Goal: Task Accomplishment & Management: Use online tool/utility

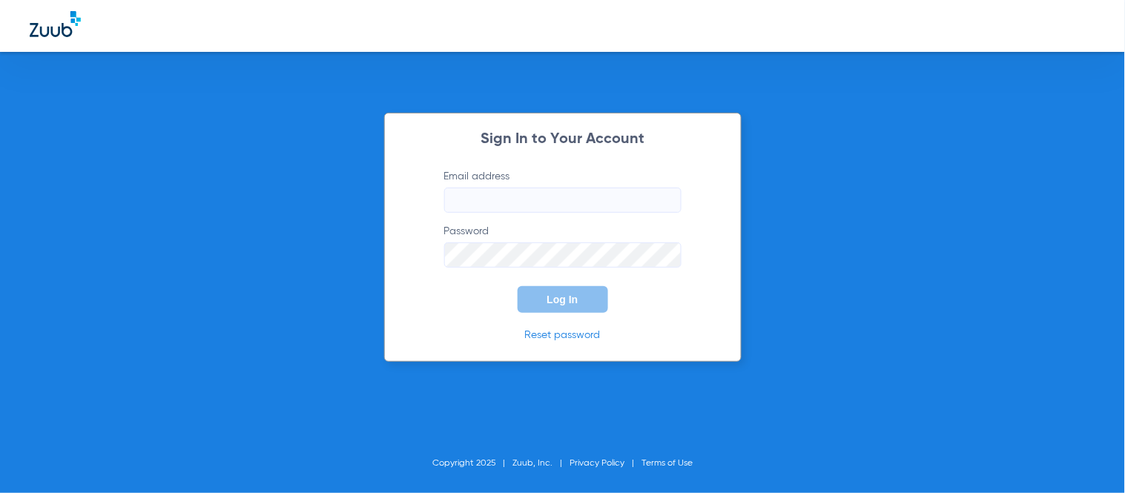
type input "[EMAIL_ADDRESS][DOMAIN_NAME]"
click at [576, 299] on span "Log In" at bounding box center [562, 300] width 31 height 12
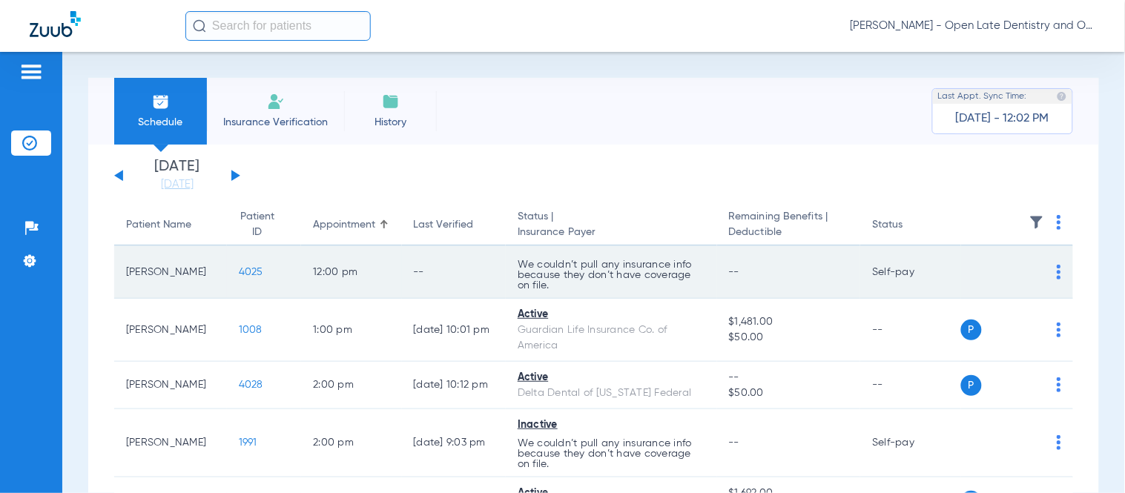
click at [239, 271] on span "4025" at bounding box center [251, 272] width 24 height 10
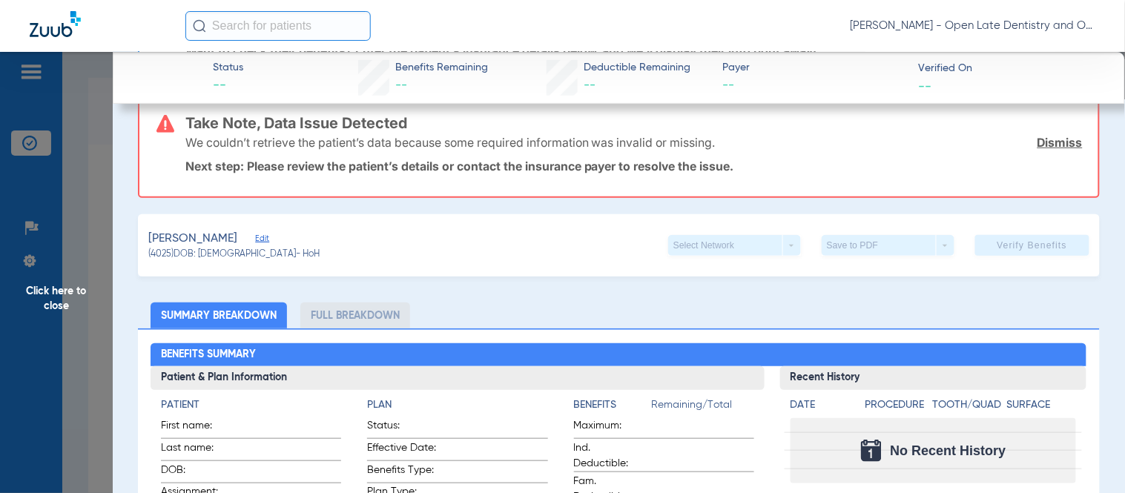
scroll to position [39, 0]
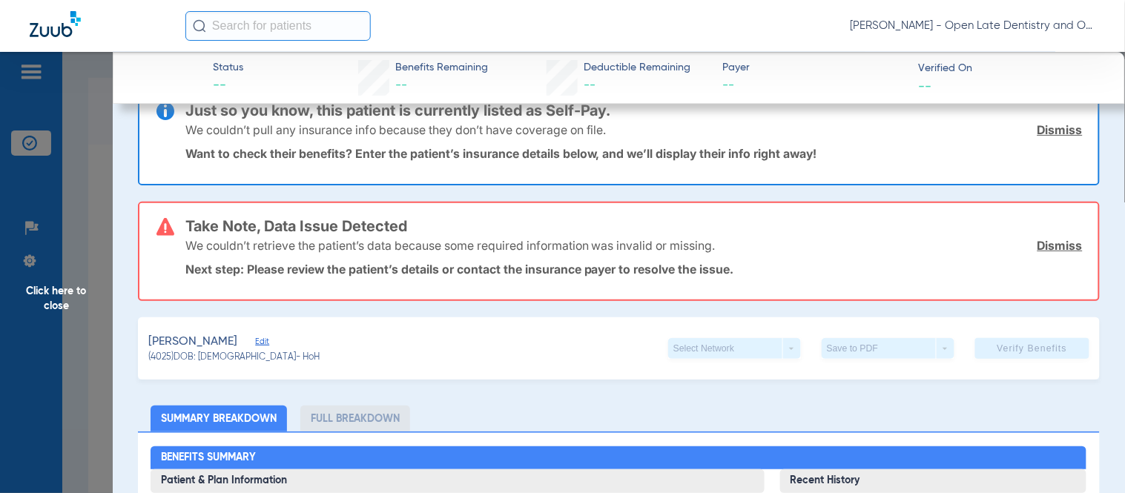
click at [260, 337] on span "Edit" at bounding box center [261, 344] width 13 height 14
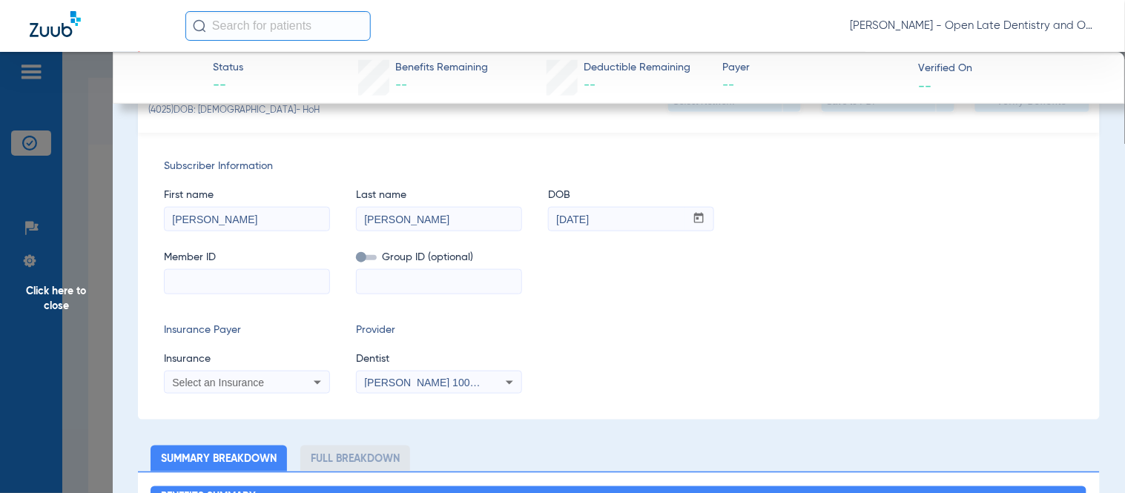
scroll to position [368, 0]
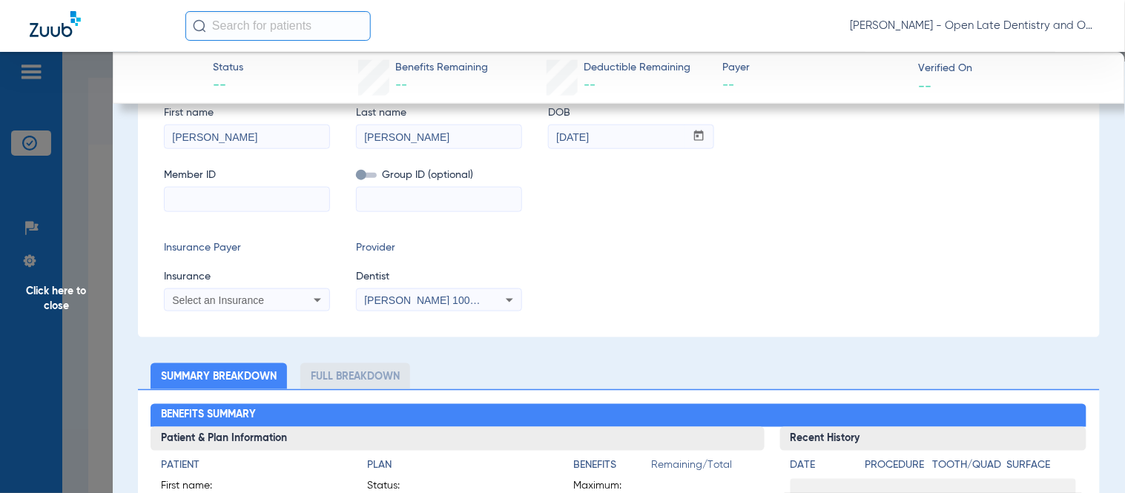
click at [316, 299] on icon at bounding box center [317, 301] width 7 height 4
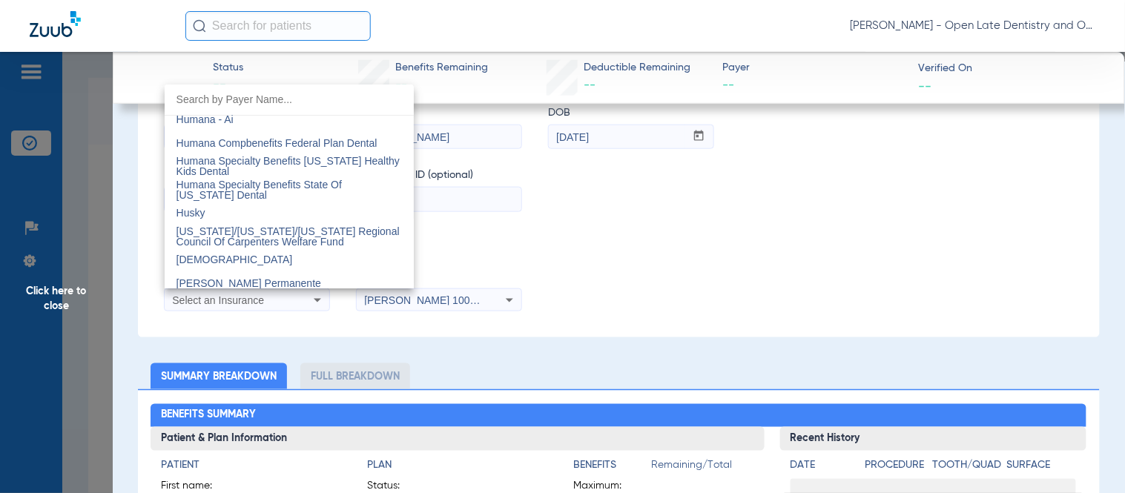
scroll to position [5933, 0]
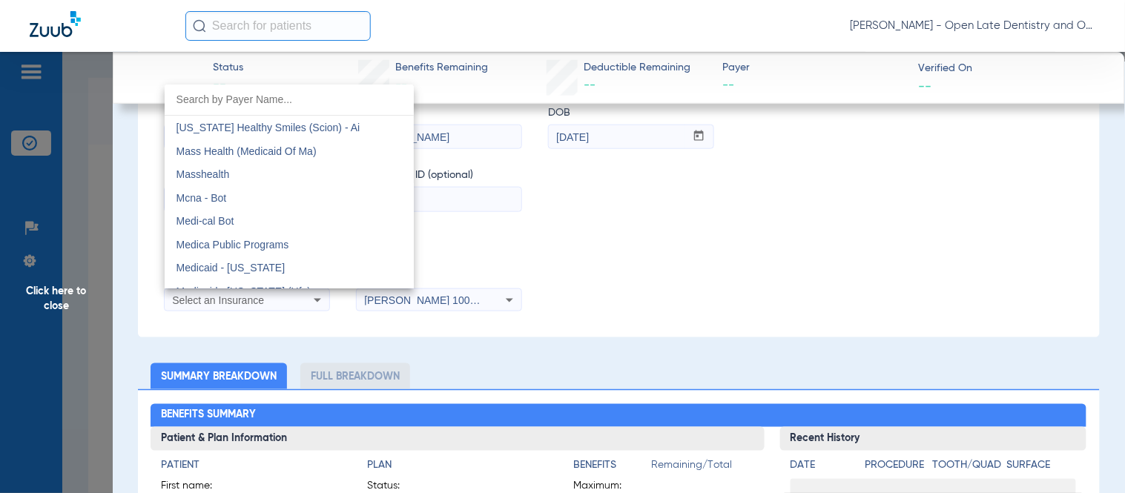
drag, startPoint x: 871, startPoint y: 271, endPoint x: 463, endPoint y: 25, distance: 476.4
click at [868, 273] on div at bounding box center [562, 246] width 1125 height 493
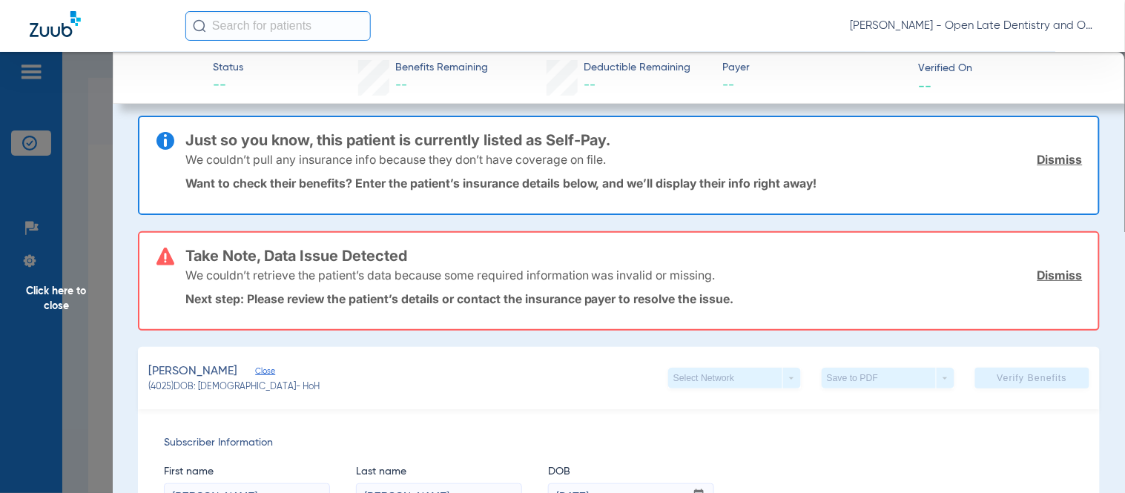
scroll to position [0, 0]
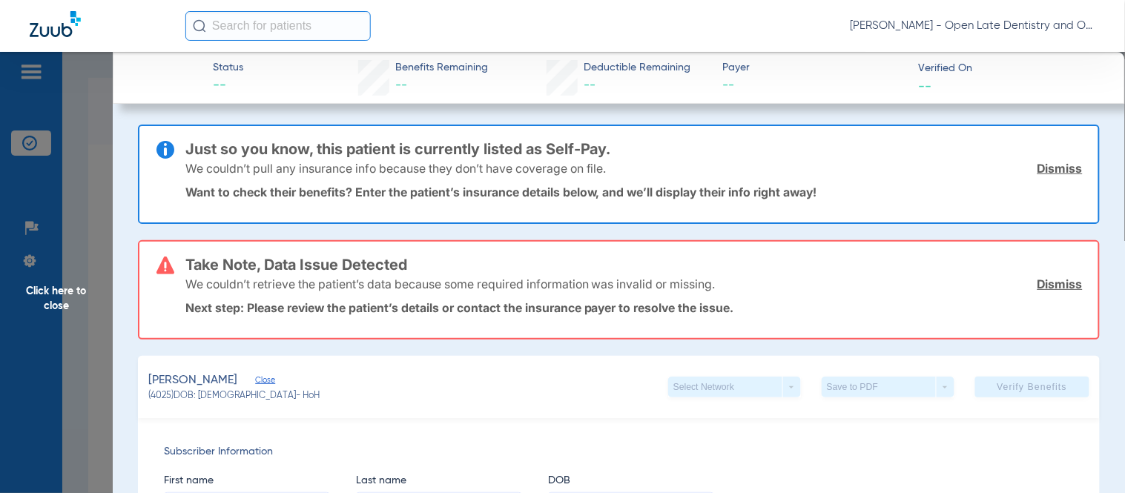
click at [1012, 164] on link "Dismiss" at bounding box center [1059, 168] width 45 height 15
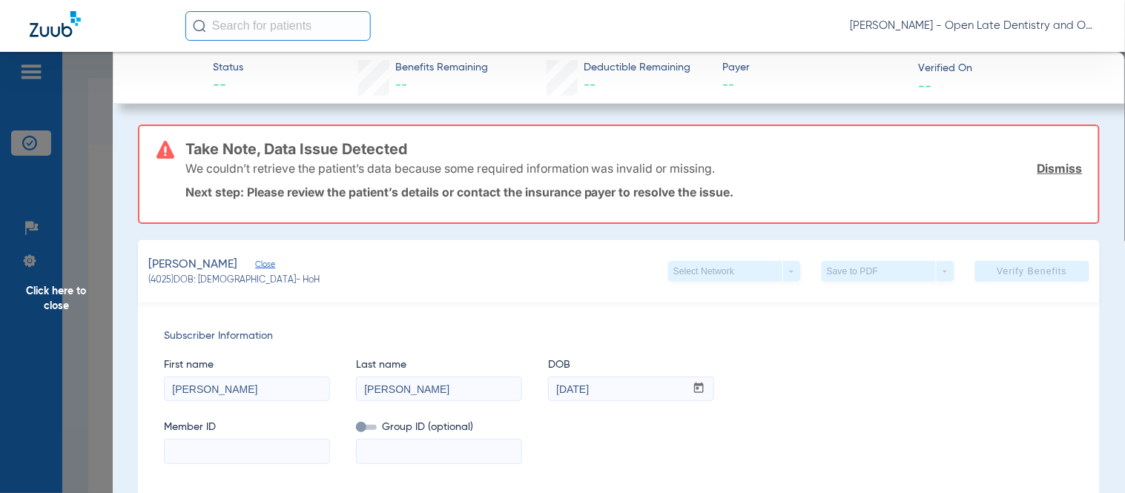
click at [1012, 168] on link "Dismiss" at bounding box center [1059, 168] width 45 height 15
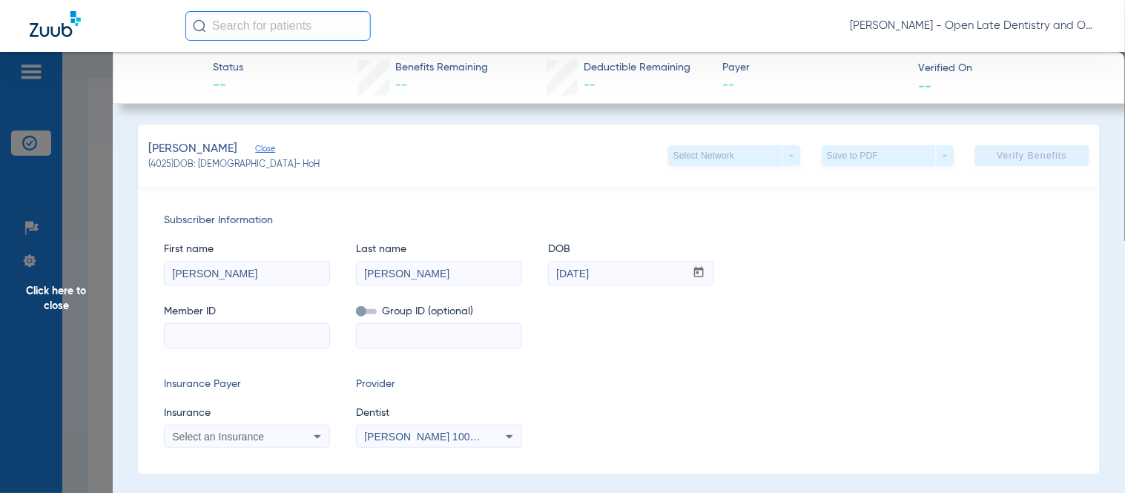
click at [1005, 273] on div "First name [PERSON_NAME] Last name [PERSON_NAME] DOB mm / dd / yyyy [DATE]" at bounding box center [619, 256] width 910 height 57
click at [54, 308] on span "Click here to close" at bounding box center [56, 298] width 113 height 493
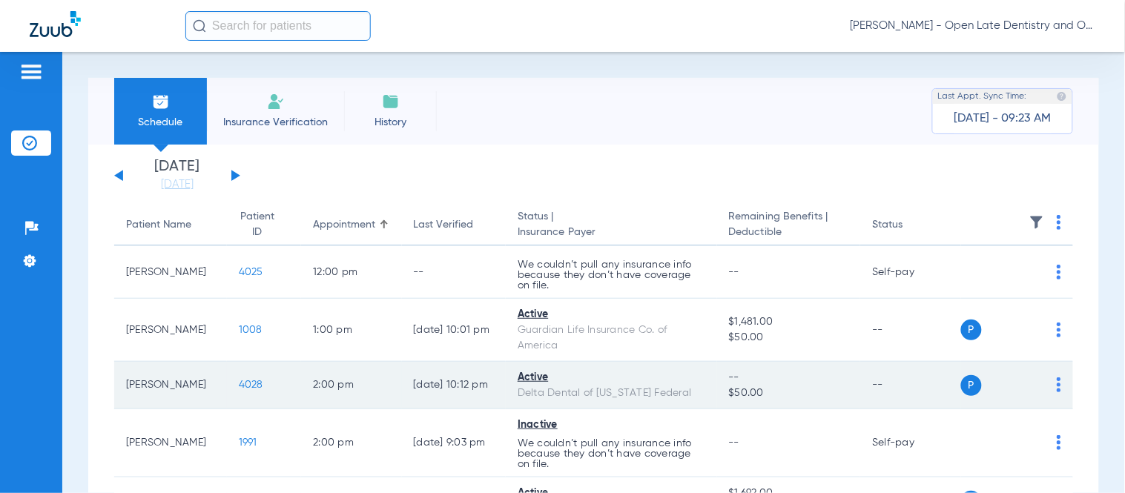
click at [239, 381] on span "4028" at bounding box center [251, 385] width 24 height 10
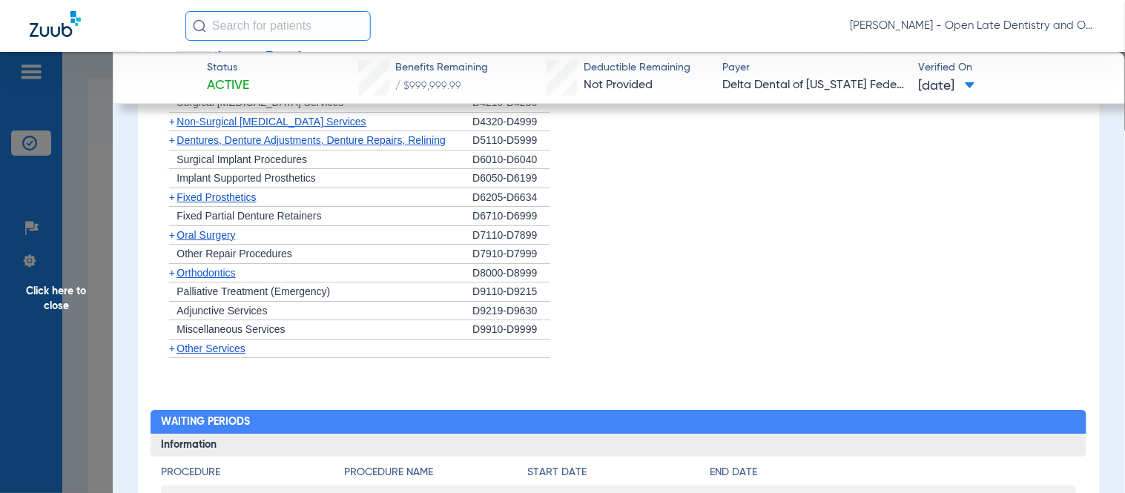
scroll to position [1318, 0]
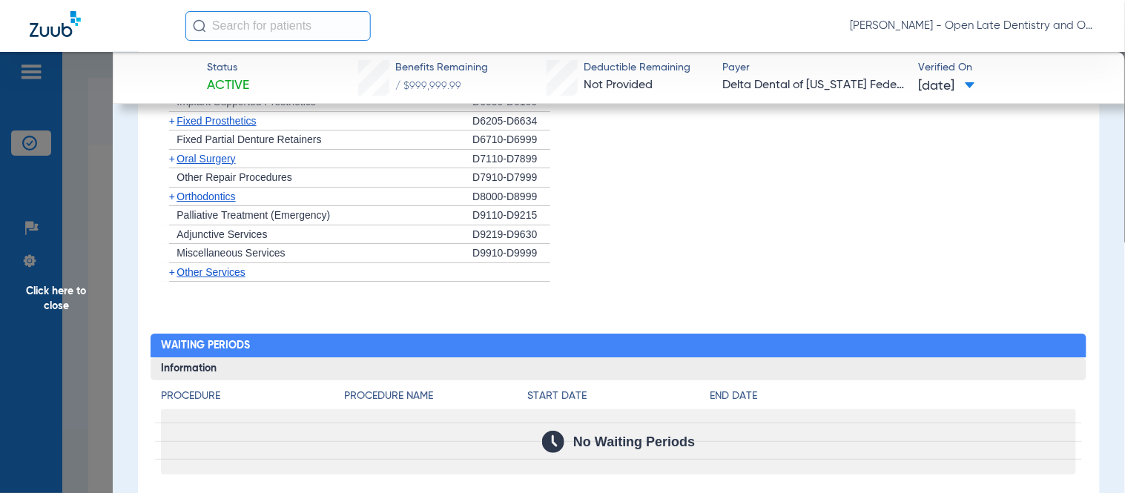
click at [169, 269] on span "+" at bounding box center [172, 272] width 6 height 12
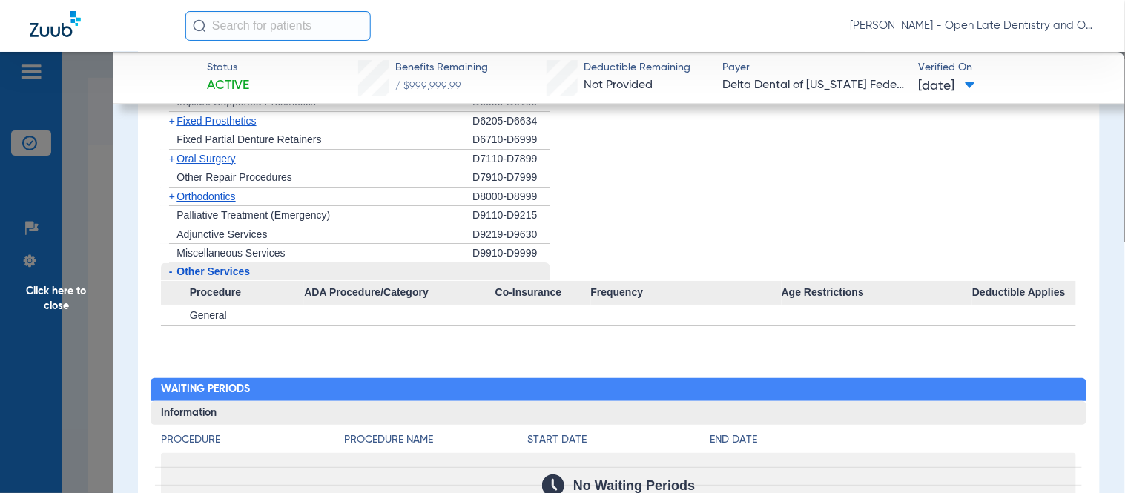
click at [169, 269] on span "-" at bounding box center [171, 271] width 4 height 12
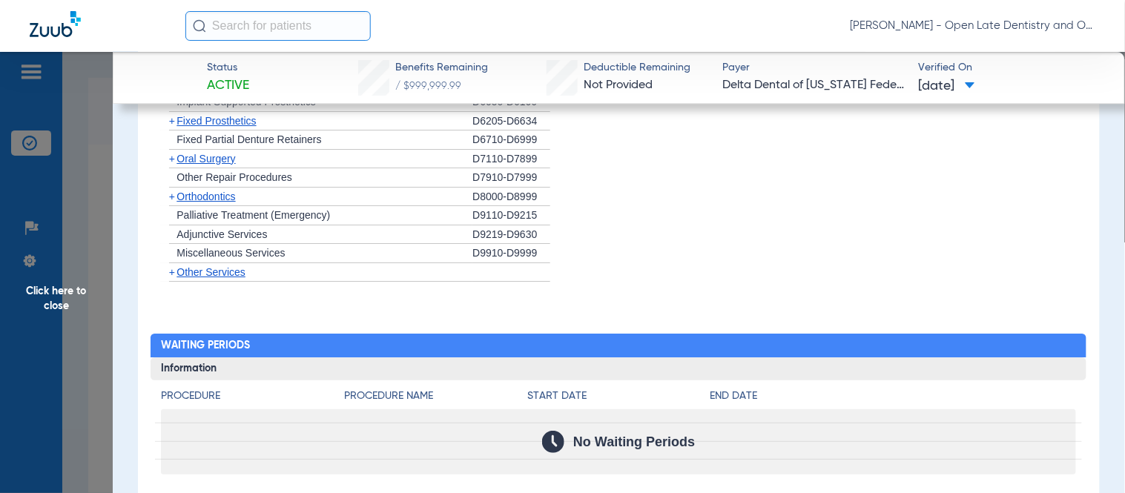
click at [167, 202] on span "+" at bounding box center [169, 197] width 16 height 19
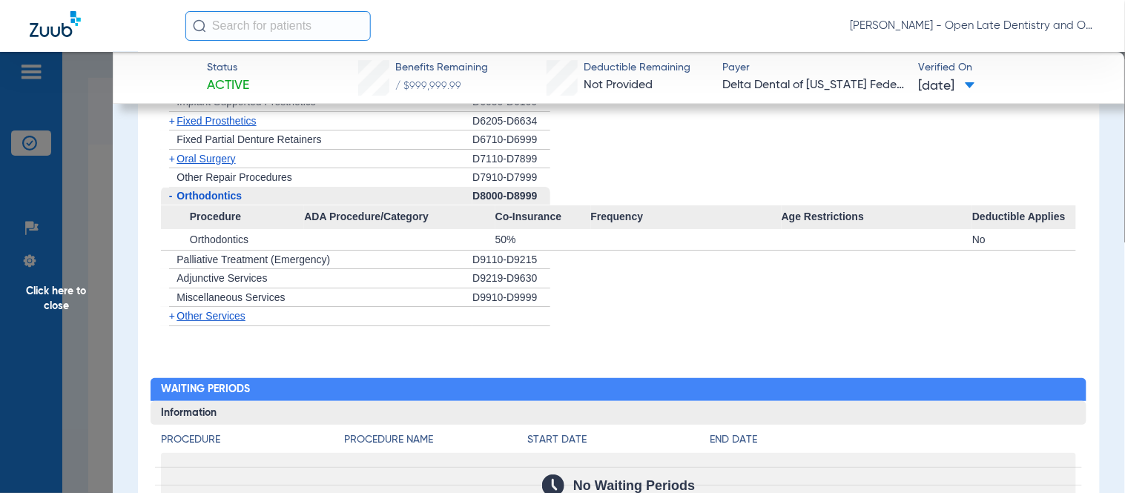
click at [171, 197] on span "-" at bounding box center [171, 196] width 4 height 12
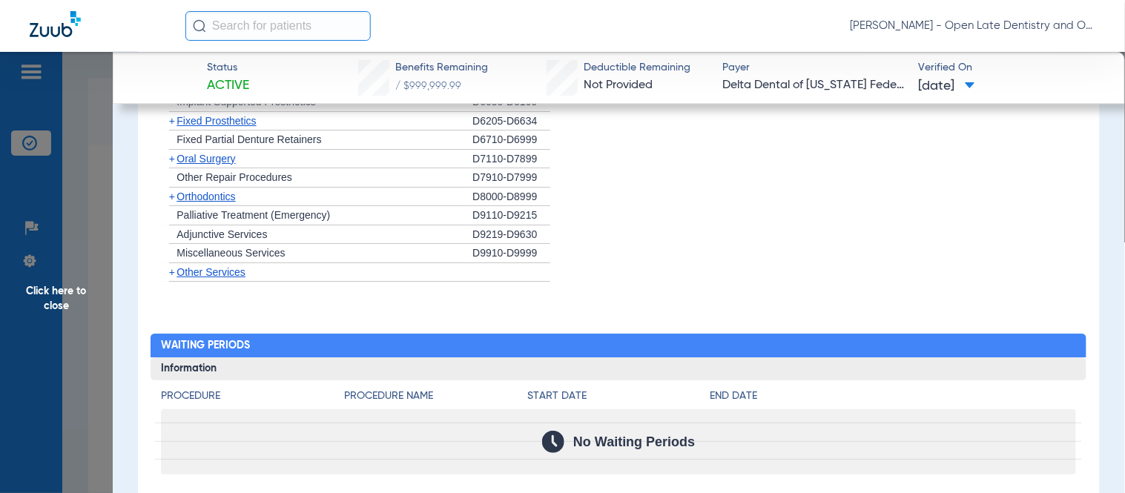
click at [72, 301] on span "Click here to close" at bounding box center [56, 298] width 113 height 493
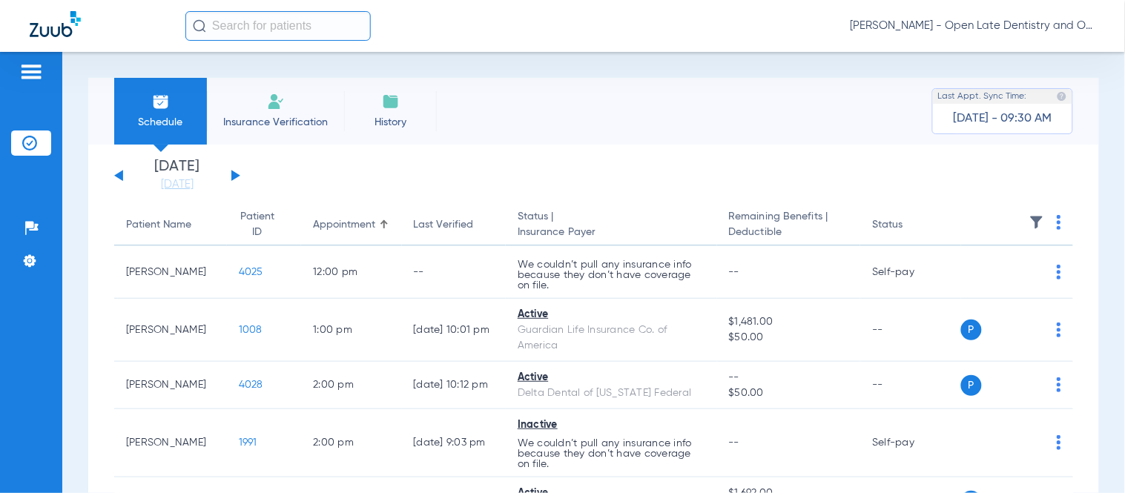
click at [239, 175] on button at bounding box center [235, 175] width 9 height 11
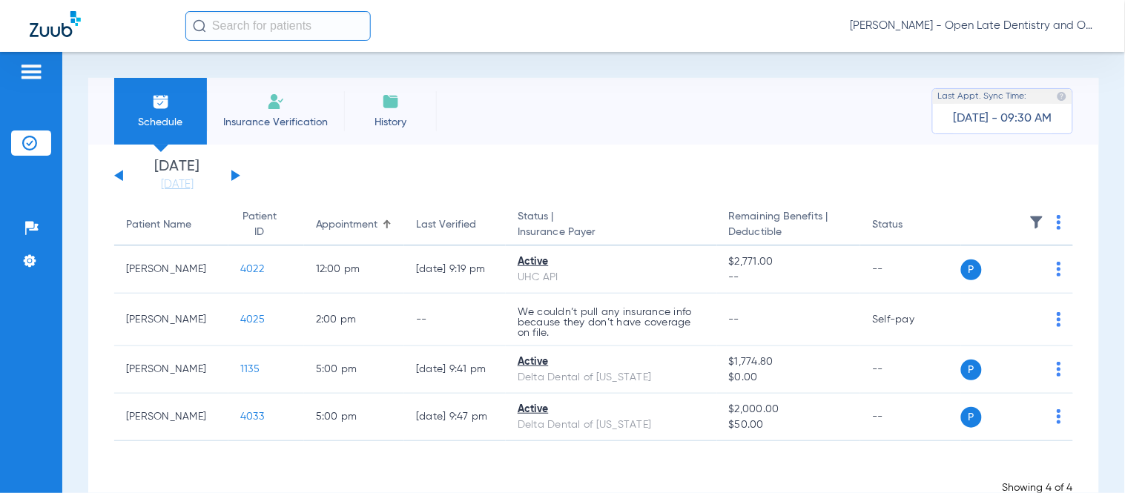
click at [120, 174] on button at bounding box center [118, 175] width 9 height 11
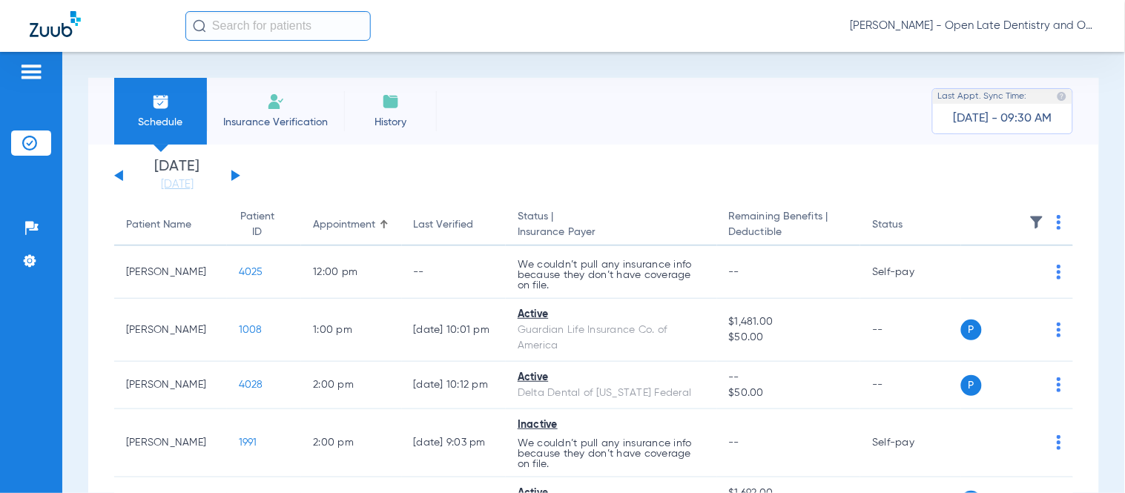
click at [234, 180] on div "[DATE] [DATE] [DATE] [DATE] [DATE] [DATE] [DATE] [DATE] [DATE] [DATE] [DATE] [D…" at bounding box center [177, 175] width 126 height 33
click at [234, 176] on button at bounding box center [235, 175] width 9 height 11
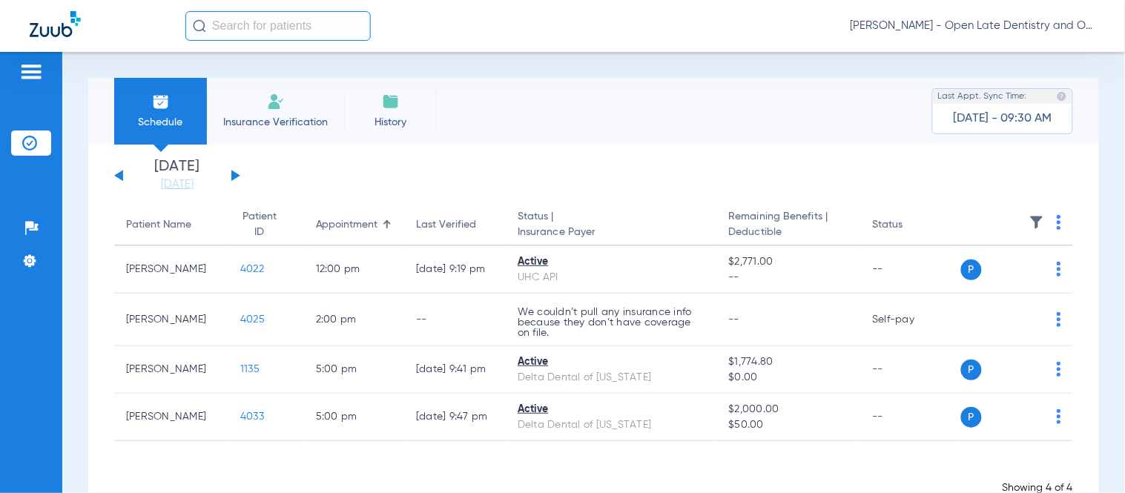
click at [234, 176] on button at bounding box center [235, 175] width 9 height 11
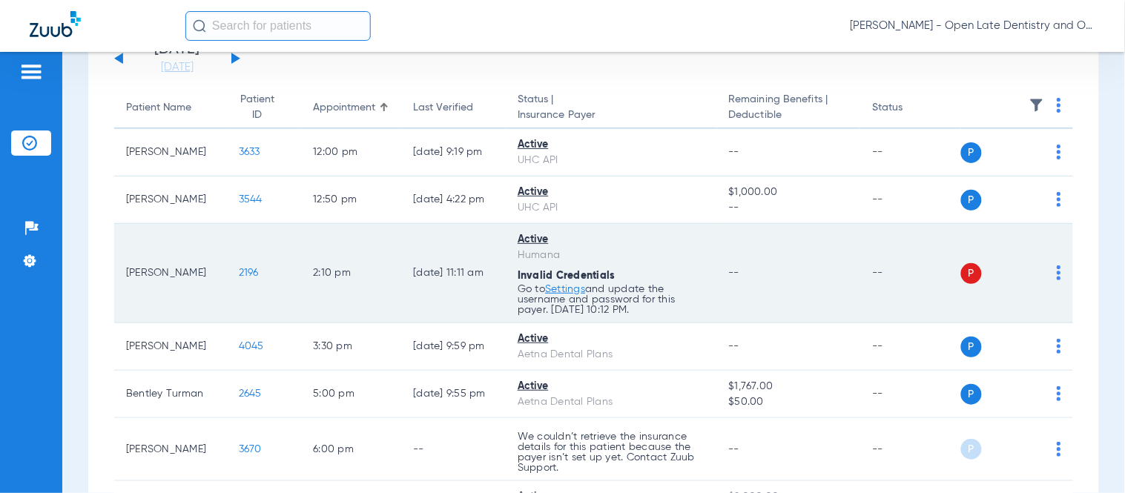
scroll to position [248, 0]
